Goal: Task Accomplishment & Management: Manage account settings

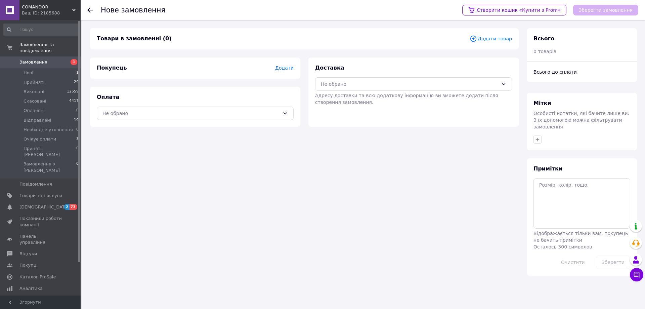
click at [496, 39] on span "Додати товар" at bounding box center [490, 38] width 42 height 7
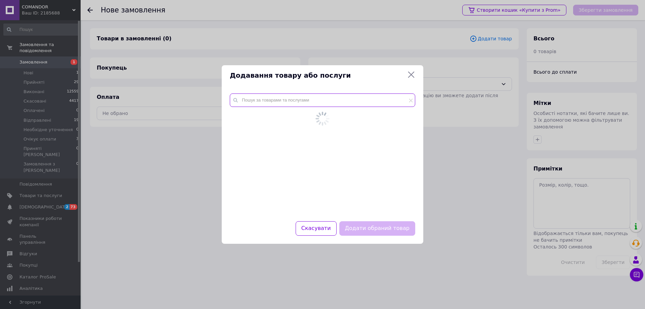
click at [296, 101] on input "text" at bounding box center [322, 99] width 185 height 13
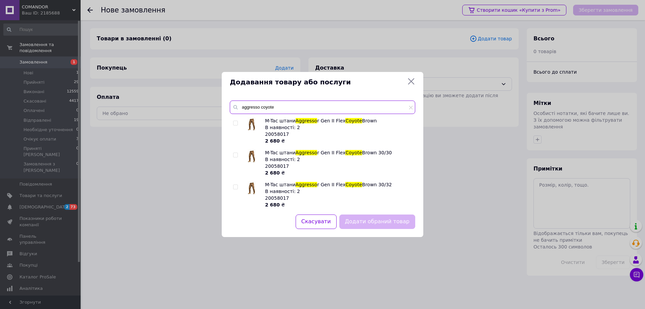
type input "aggresso coyote"
click at [236, 155] on input "checkbox" at bounding box center [235, 155] width 4 height 4
checkbox input "true"
drag, startPoint x: 381, startPoint y: 152, endPoint x: 340, endPoint y: 152, distance: 41.6
click at [340, 152] on div "M-Tac штани Aggresso r Gen II Flex [PERSON_NAME] 30/30 В наявності: 2 20058017 …" at bounding box center [338, 162] width 146 height 27
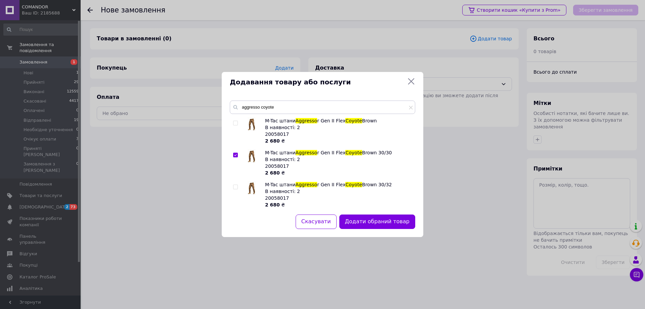
click at [392, 153] on div "M-Tac штани Aggresso r Gen II Flex [PERSON_NAME] 30/30 В наявності: 2 20058017 …" at bounding box center [338, 162] width 146 height 27
drag, startPoint x: 390, startPoint y: 154, endPoint x: 280, endPoint y: 151, distance: 110.1
click at [280, 151] on div "M-Tac штани Aggresso r Gen II Flex [PERSON_NAME] 30/30 В наявності: 2 20058017 …" at bounding box center [338, 162] width 146 height 27
click at [384, 151] on div "M-Tac штани Aggresso r Gen II Flex [PERSON_NAME] 30/30 В наявності: 2 20058017 …" at bounding box center [338, 162] width 146 height 27
drag, startPoint x: 385, startPoint y: 149, endPoint x: 320, endPoint y: 152, distance: 65.2
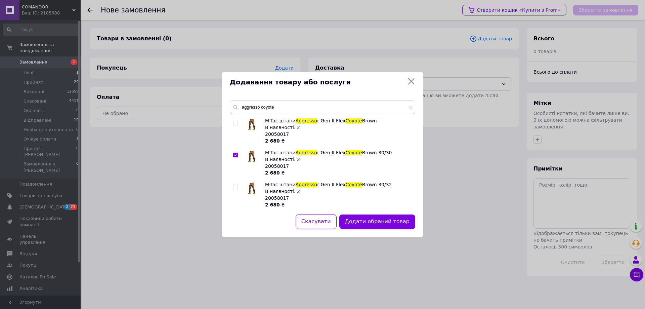
click at [337, 152] on div "M-Tac штани Aggresso r Gen II Flex [PERSON_NAME] 30/30 В наявності: 2 20058017 …" at bounding box center [338, 162] width 146 height 27
click at [386, 163] on div "M-Tac штани Aggresso r Gen II Flex [PERSON_NAME] 30/30 В наявності: 2 20058017 …" at bounding box center [338, 162] width 146 height 27
click at [372, 215] on button "Додати обраний товар" at bounding box center [377, 221] width 76 height 14
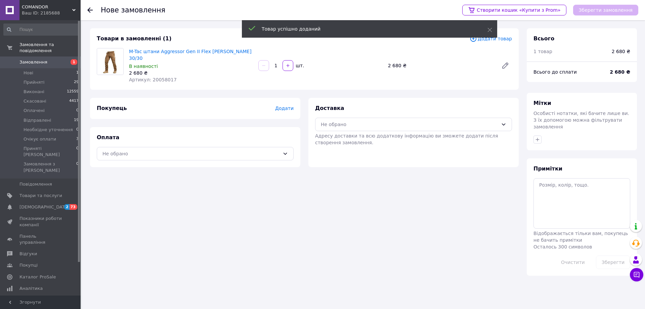
click at [289, 105] on span "Додати" at bounding box center [284, 107] width 18 height 5
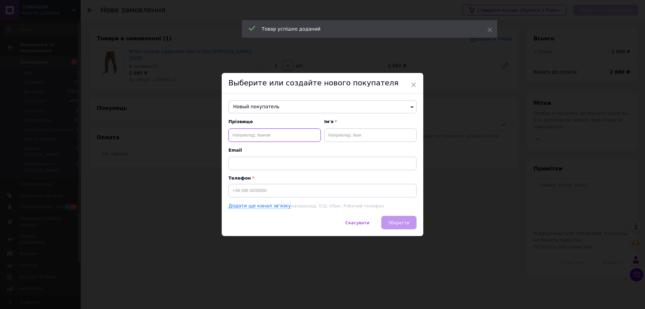
click at [275, 133] on input "text" at bounding box center [274, 134] width 92 height 13
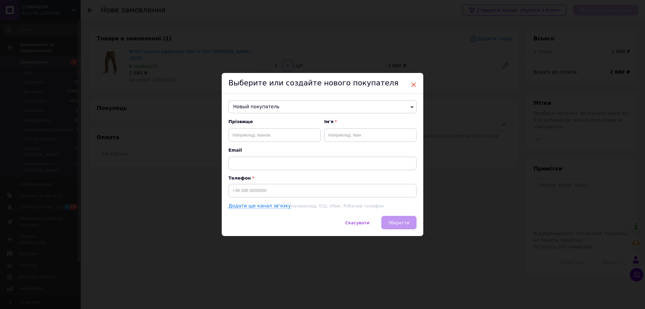
click at [411, 84] on span "×" at bounding box center [413, 84] width 6 height 11
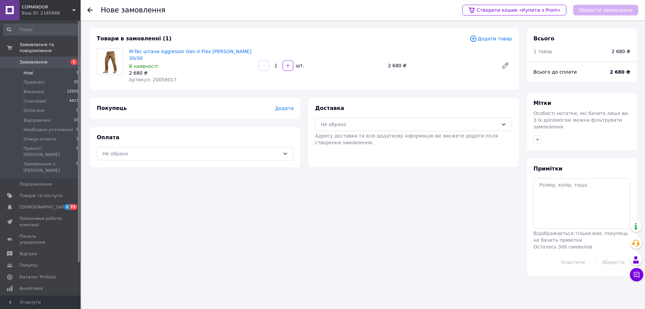
click at [32, 70] on span "Нові" at bounding box center [28, 73] width 10 height 6
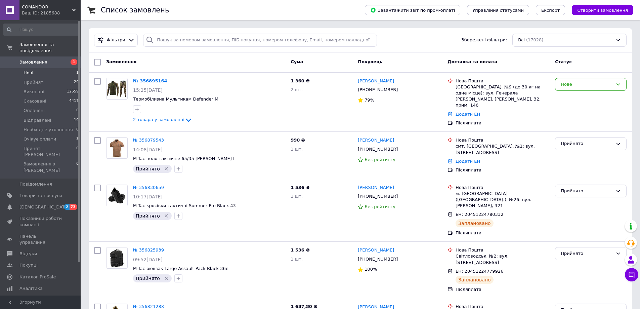
click at [40, 68] on li "Нові 1" at bounding box center [41, 72] width 83 height 9
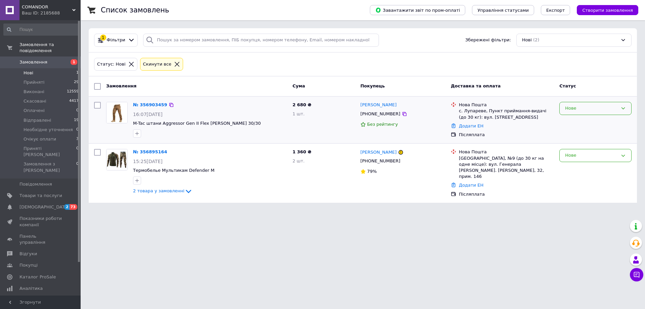
click at [603, 114] on div "Нове" at bounding box center [595, 108] width 72 height 13
click at [580, 124] on li "Прийнято" at bounding box center [595, 122] width 72 height 12
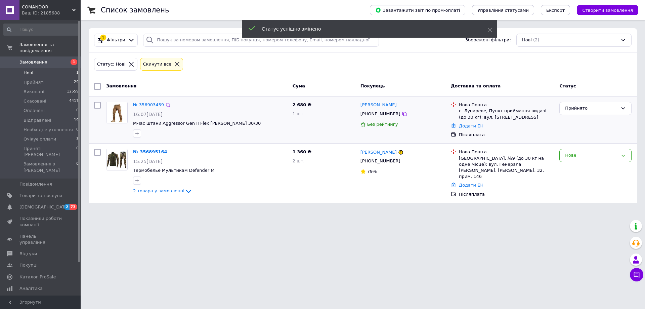
click at [100, 105] on input "checkbox" at bounding box center [97, 105] width 7 height 7
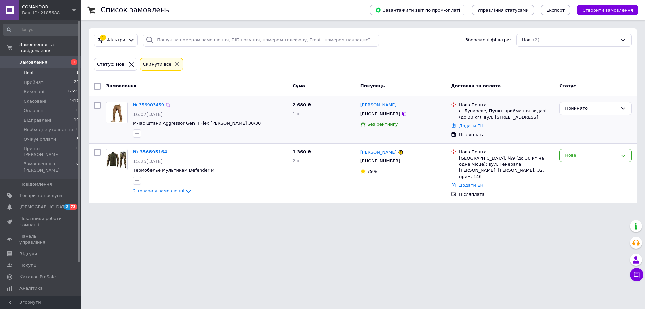
click at [99, 104] on input "checkbox" at bounding box center [97, 105] width 7 height 7
checkbox input "false"
click at [142, 132] on div at bounding box center [137, 133] width 11 height 11
click at [137, 132] on icon "button" at bounding box center [136, 133] width 5 height 5
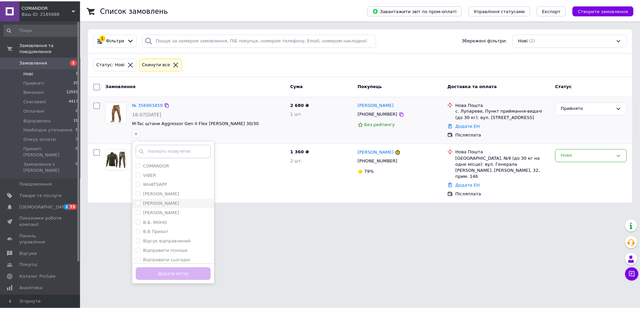
scroll to position [202, 0]
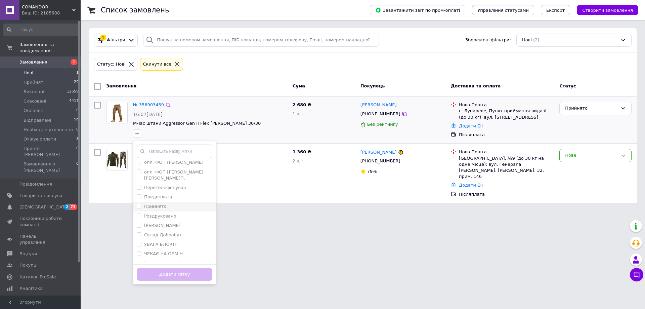
click at [139, 203] on input "Прийнято" at bounding box center [139, 205] width 4 height 4
checkbox input "true"
click at [162, 273] on button "Додати мітку" at bounding box center [175, 274] width 76 height 13
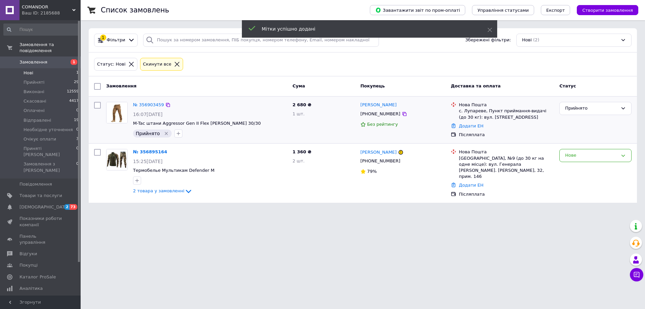
click at [175, 62] on icon at bounding box center [177, 64] width 5 height 5
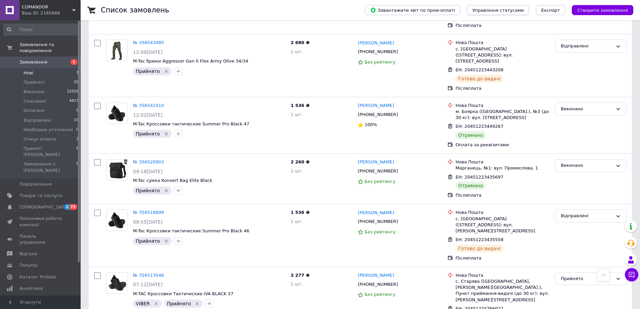
scroll to position [1313, 0]
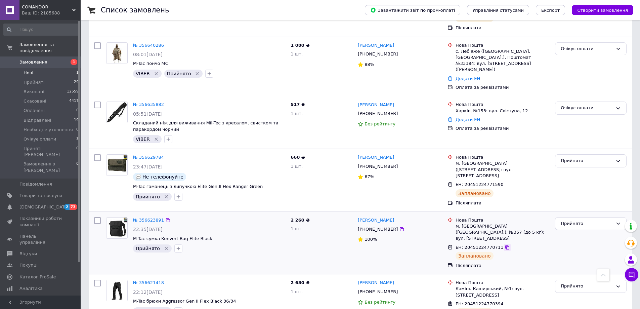
click at [504, 244] on icon at bounding box center [506, 246] width 5 height 5
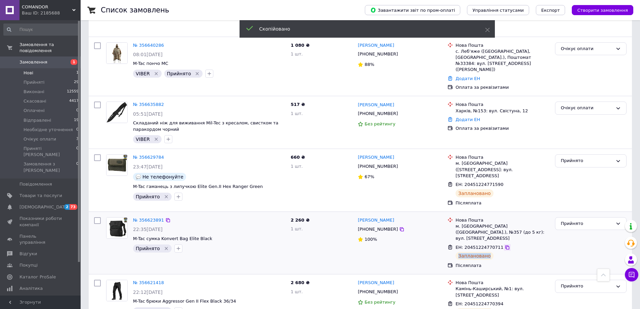
click at [504, 244] on icon at bounding box center [506, 246] width 5 height 5
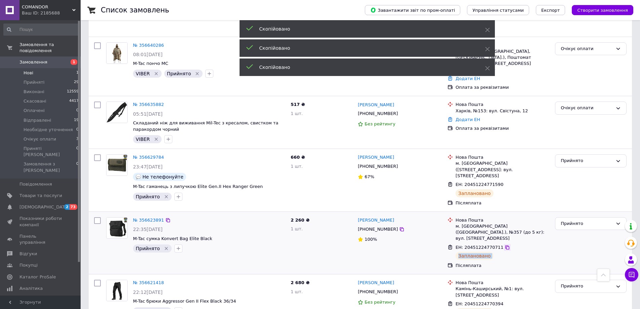
click at [504, 244] on icon at bounding box center [506, 246] width 5 height 5
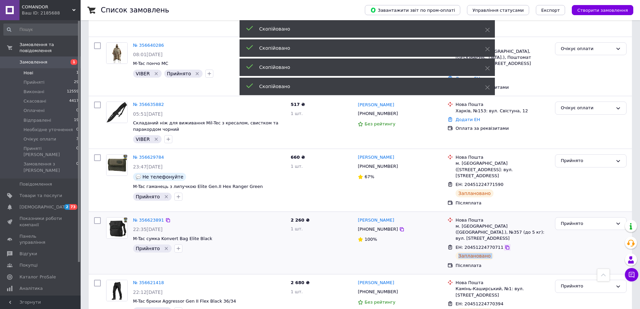
click at [504, 244] on icon at bounding box center [506, 246] width 5 height 5
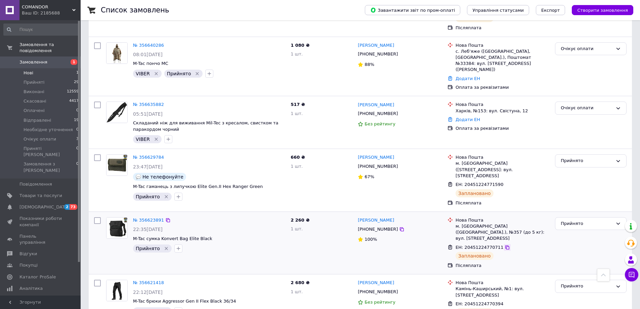
click at [505, 245] on icon at bounding box center [507, 247] width 4 height 4
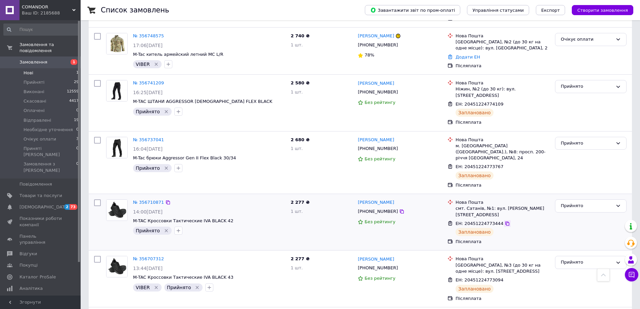
click at [504, 221] on icon at bounding box center [506, 223] width 5 height 5
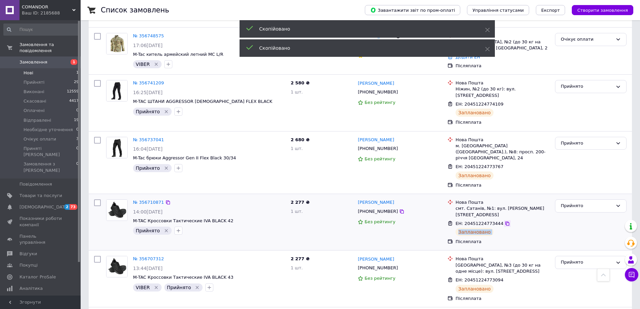
click at [504, 221] on icon at bounding box center [506, 223] width 5 height 5
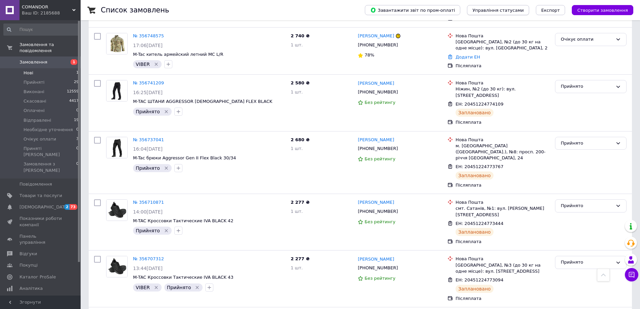
scroll to position [547, 0]
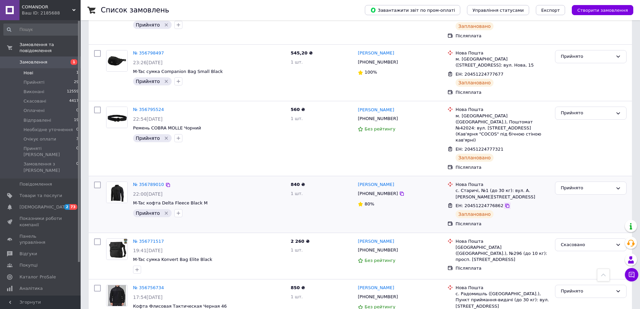
click at [504, 203] on icon at bounding box center [506, 205] width 5 height 5
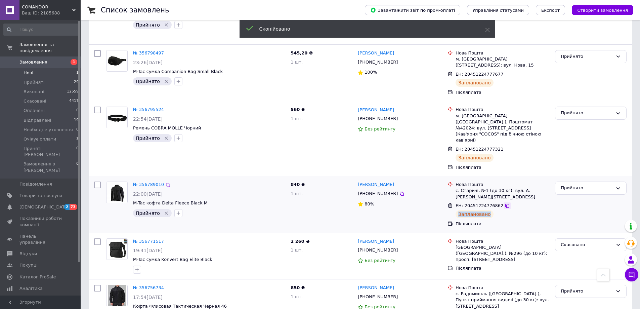
click at [504, 203] on icon at bounding box center [506, 205] width 5 height 5
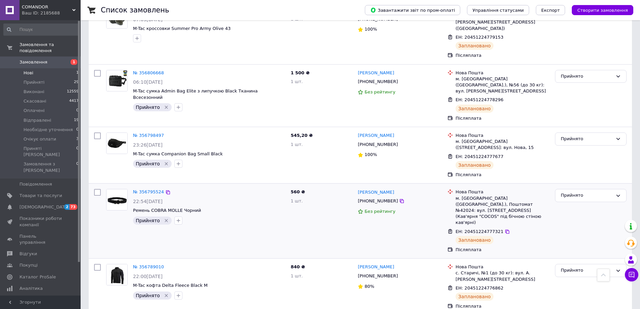
scroll to position [457, 0]
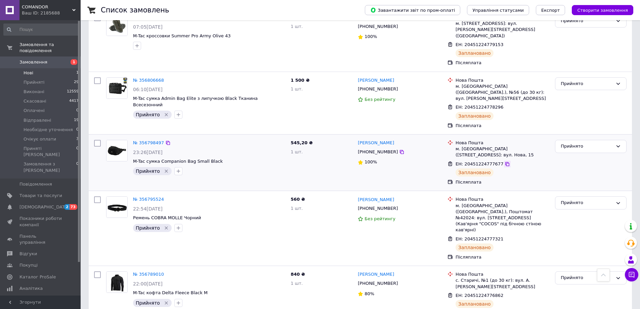
click at [505, 162] on icon at bounding box center [507, 164] width 4 height 4
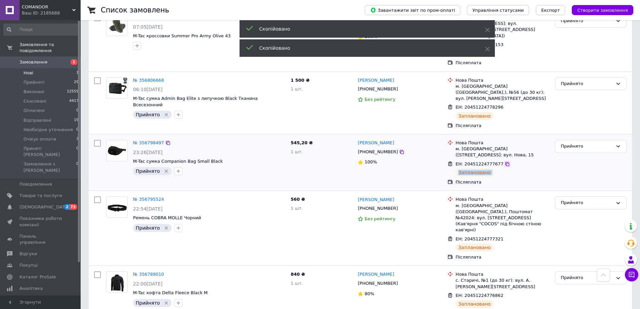
click at [505, 162] on icon at bounding box center [507, 164] width 4 height 4
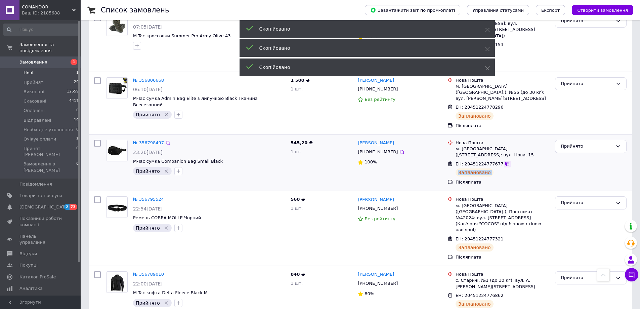
click at [505, 162] on icon at bounding box center [507, 164] width 4 height 4
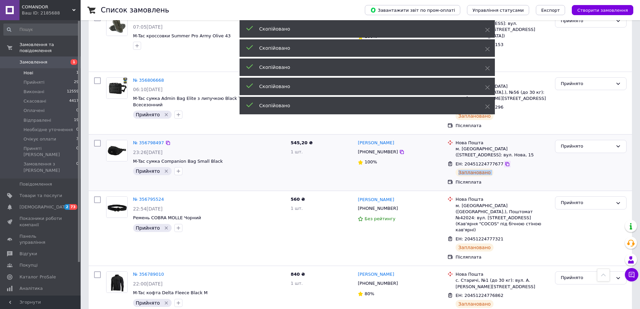
click at [505, 162] on icon at bounding box center [507, 164] width 4 height 4
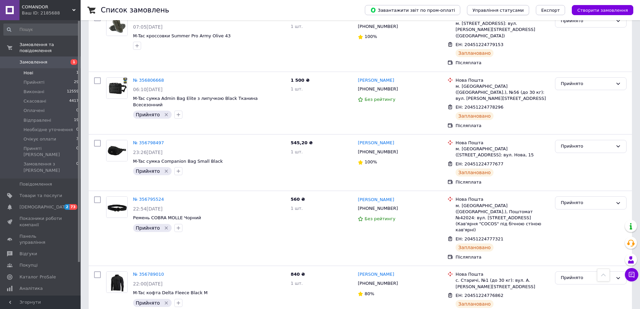
scroll to position [31, 0]
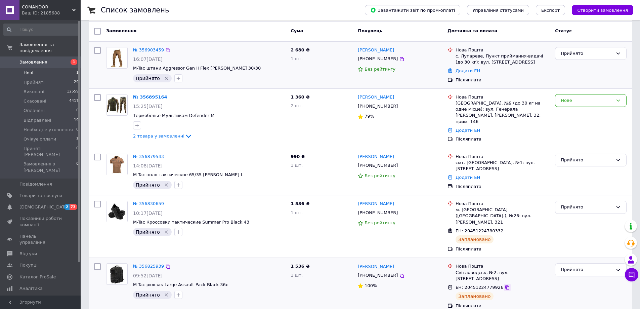
click at [504, 284] on icon at bounding box center [506, 286] width 5 height 5
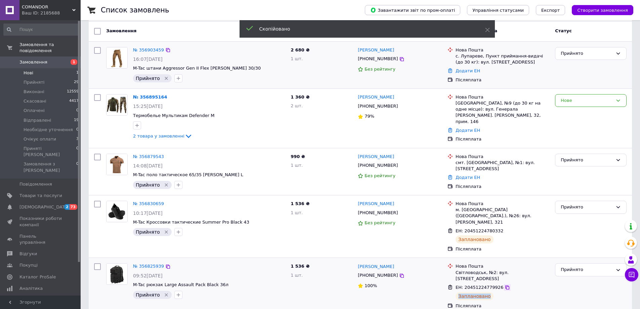
click at [504, 284] on icon at bounding box center [506, 286] width 5 height 5
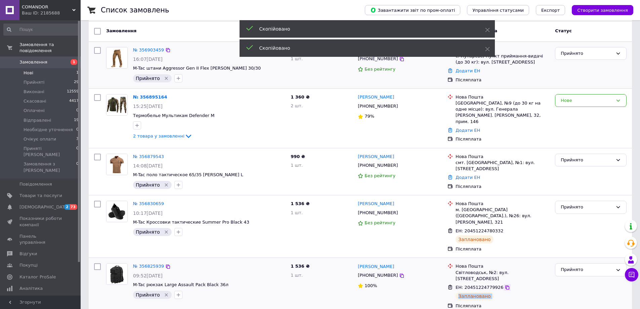
click at [504, 284] on icon at bounding box center [506, 286] width 5 height 5
